Goal: Navigation & Orientation: Find specific page/section

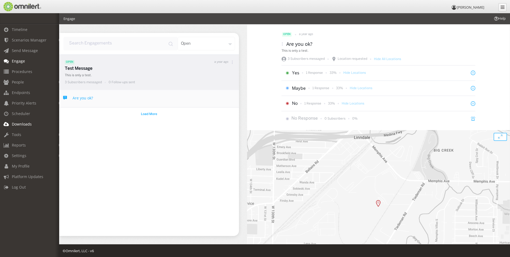
click at [22, 123] on span "Downloads" at bounding box center [22, 123] width 20 height 5
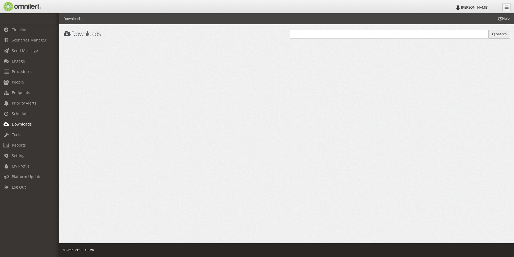
click at [501, 31] on button "Search" at bounding box center [500, 34] width 22 height 9
click at [367, 33] on input "text" at bounding box center [389, 34] width 199 height 9
type input ".csv"
click at [466, 77] on div "Help Downloads Downloads .csv Search Downloads 9 Menu Pin file Unpin file [GEOG…" at bounding box center [286, 80] width 455 height 134
click at [22, 166] on span "My Profile" at bounding box center [21, 165] width 18 height 5
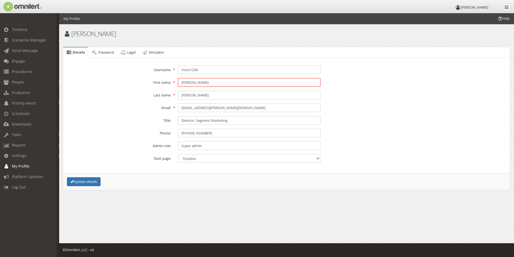
click at [200, 84] on input "[PERSON_NAME]" at bounding box center [249, 82] width 143 height 9
drag, startPoint x: 204, startPoint y: 84, endPoint x: 157, endPoint y: 85, distance: 46.6
click at [157, 85] on div "First name: [GEOGRAPHIC_DATA]" at bounding box center [286, 82] width 449 height 9
type input "[PERSON_NAME]"
type input "Chylla"
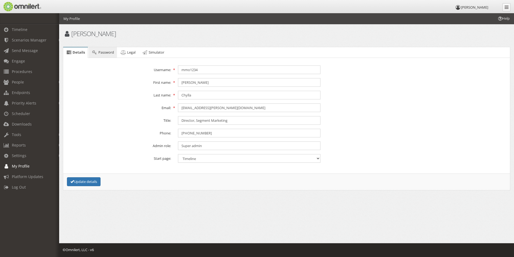
click at [103, 52] on span "Password" at bounding box center [106, 52] width 16 height 5
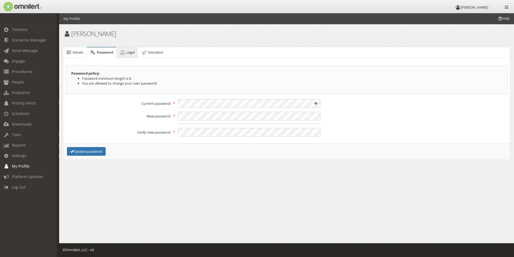
click at [126, 52] on icon at bounding box center [123, 52] width 6 height 3
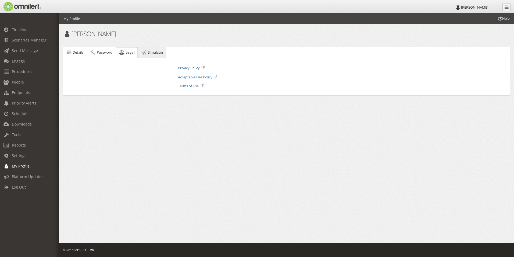
click at [158, 54] on span "Simulator" at bounding box center [156, 52] width 16 height 5
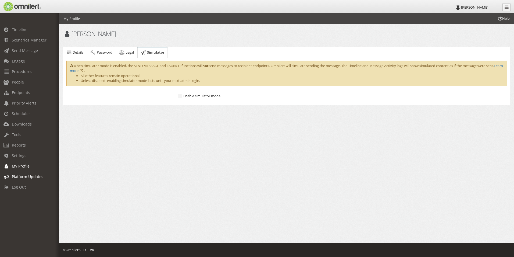
click at [24, 177] on span "Platform Updates" at bounding box center [27, 176] width 31 height 5
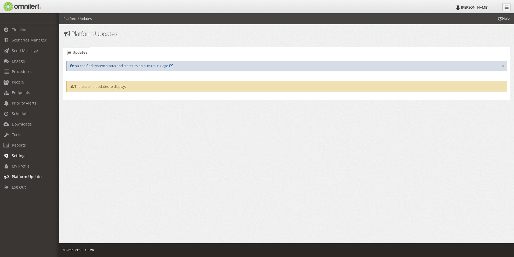
click at [24, 157] on span "Settings" at bounding box center [19, 155] width 15 height 5
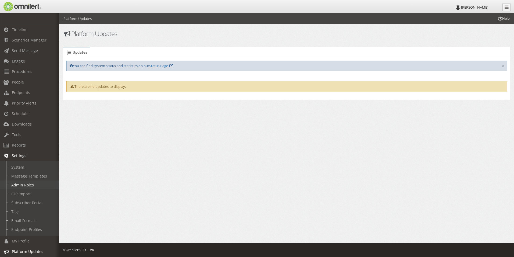
click at [26, 184] on link "Admin Roles" at bounding box center [32, 184] width 64 height 9
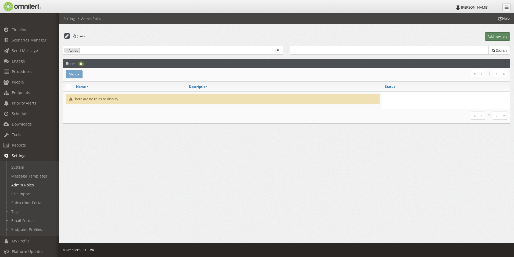
click at [496, 37] on button "Add new role" at bounding box center [498, 36] width 26 height 8
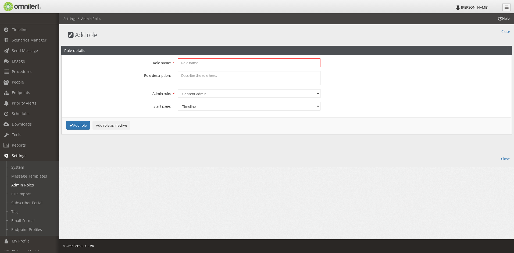
click at [200, 62] on input "text" at bounding box center [249, 62] width 143 height 9
click at [294, 167] on div "Help Settings Admin Roles Roles Add new role Active Inactive × × Active Search …" at bounding box center [286, 96] width 455 height 167
click at [194, 95] on select "Content admin Group admin Maintenance admin Super admin Support admin" at bounding box center [249, 93] width 143 height 9
click at [413, 87] on fieldset "Role name: Role description: Admin role: Content admin Group admin Maintenance …" at bounding box center [286, 94] width 443 height 72
click at [25, 202] on link "Subscriber Portal" at bounding box center [32, 202] width 64 height 9
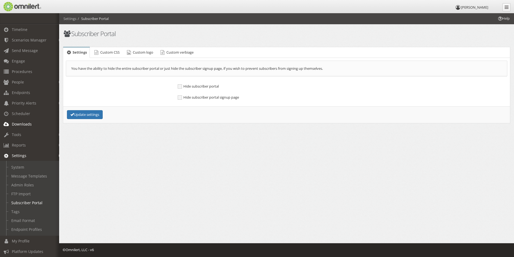
click at [26, 119] on link "Downloads" at bounding box center [32, 124] width 64 height 10
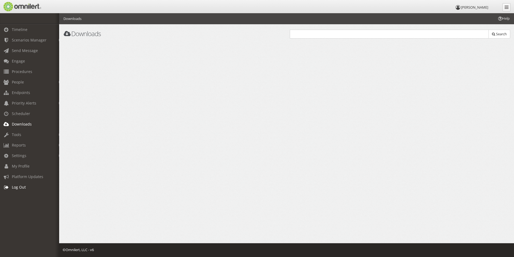
click at [14, 185] on span "Log Out" at bounding box center [19, 186] width 14 height 5
